Goal: Use online tool/utility: Utilize a website feature to perform a specific function

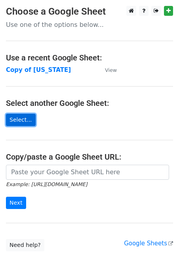
click at [19, 118] on link "Select..." at bounding box center [21, 120] width 30 height 12
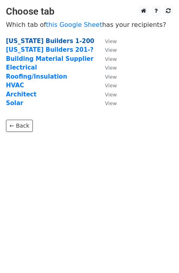
click at [51, 41] on strong "Florida Builders 1-200" at bounding box center [50, 41] width 88 height 7
